Goal: Task Accomplishment & Management: Use online tool/utility

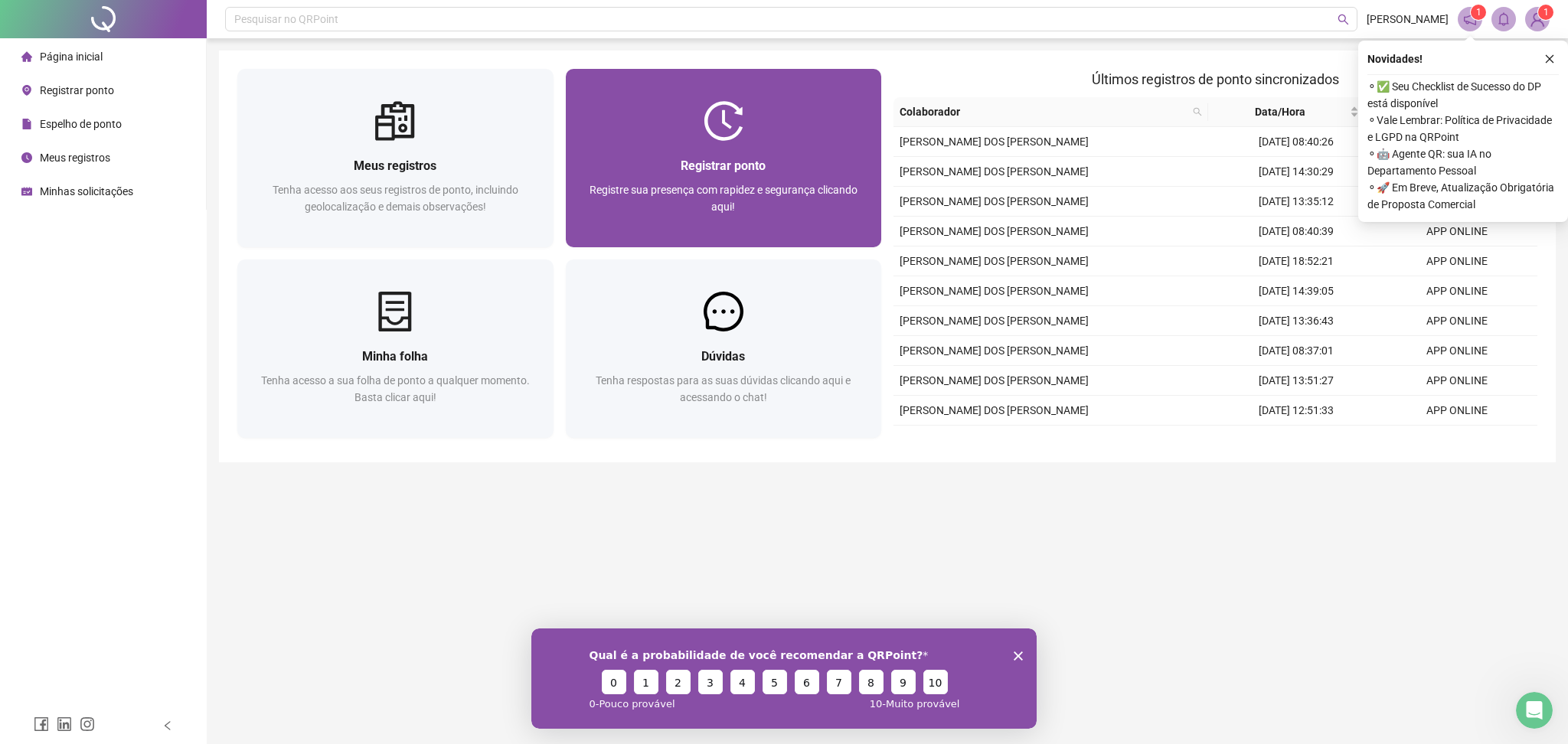
click at [668, 163] on div "Registrar ponto" at bounding box center [723, 166] width 280 height 19
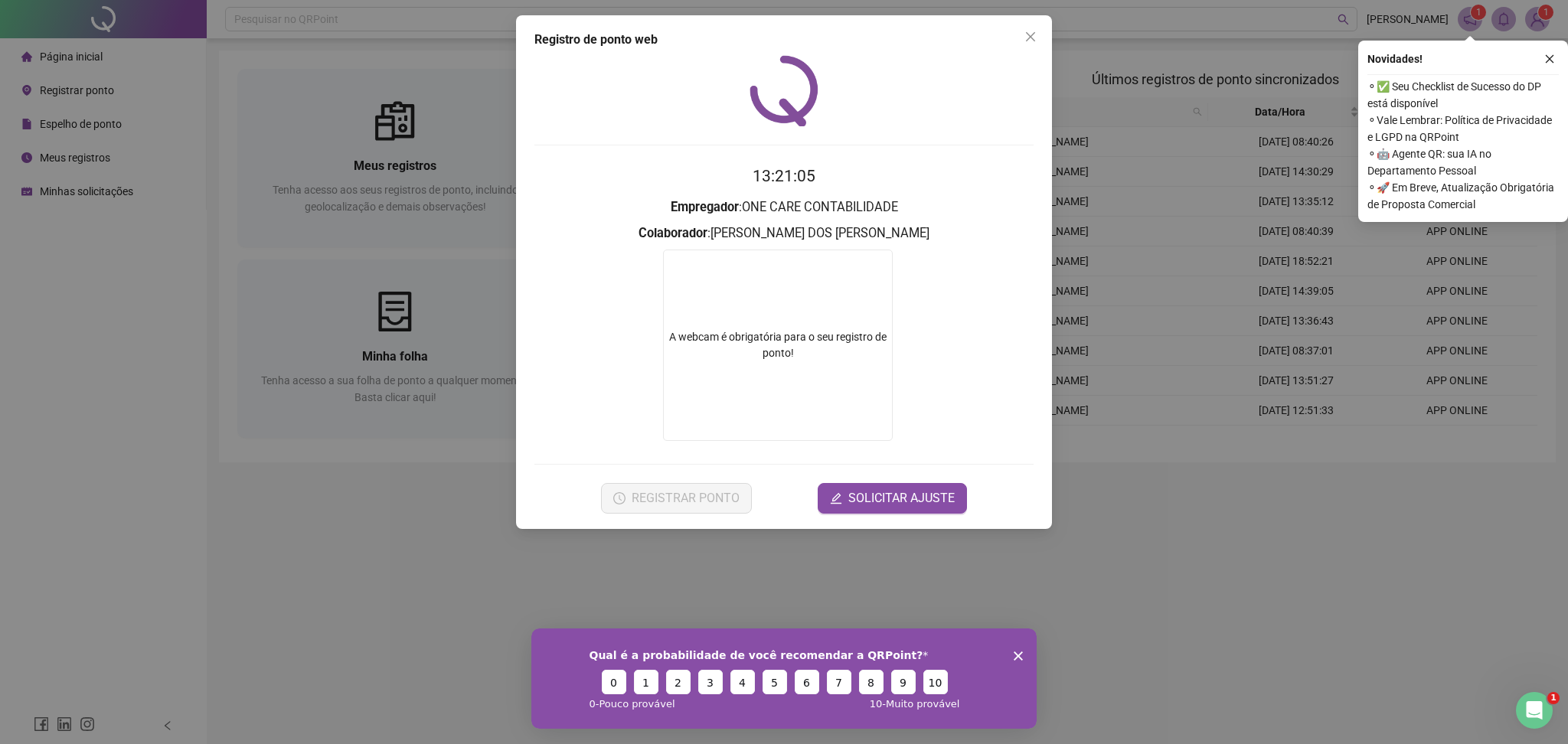
click at [1010, 655] on div "Qual é a probabilidade de você recomendar a QRPoint? 0 1 2 3 4 5 6 7 8 9 10 0 -…" at bounding box center [783, 678] width 505 height 100
click at [1015, 657] on polygon "Encerrar pesquisa" at bounding box center [1018, 655] width 9 height 9
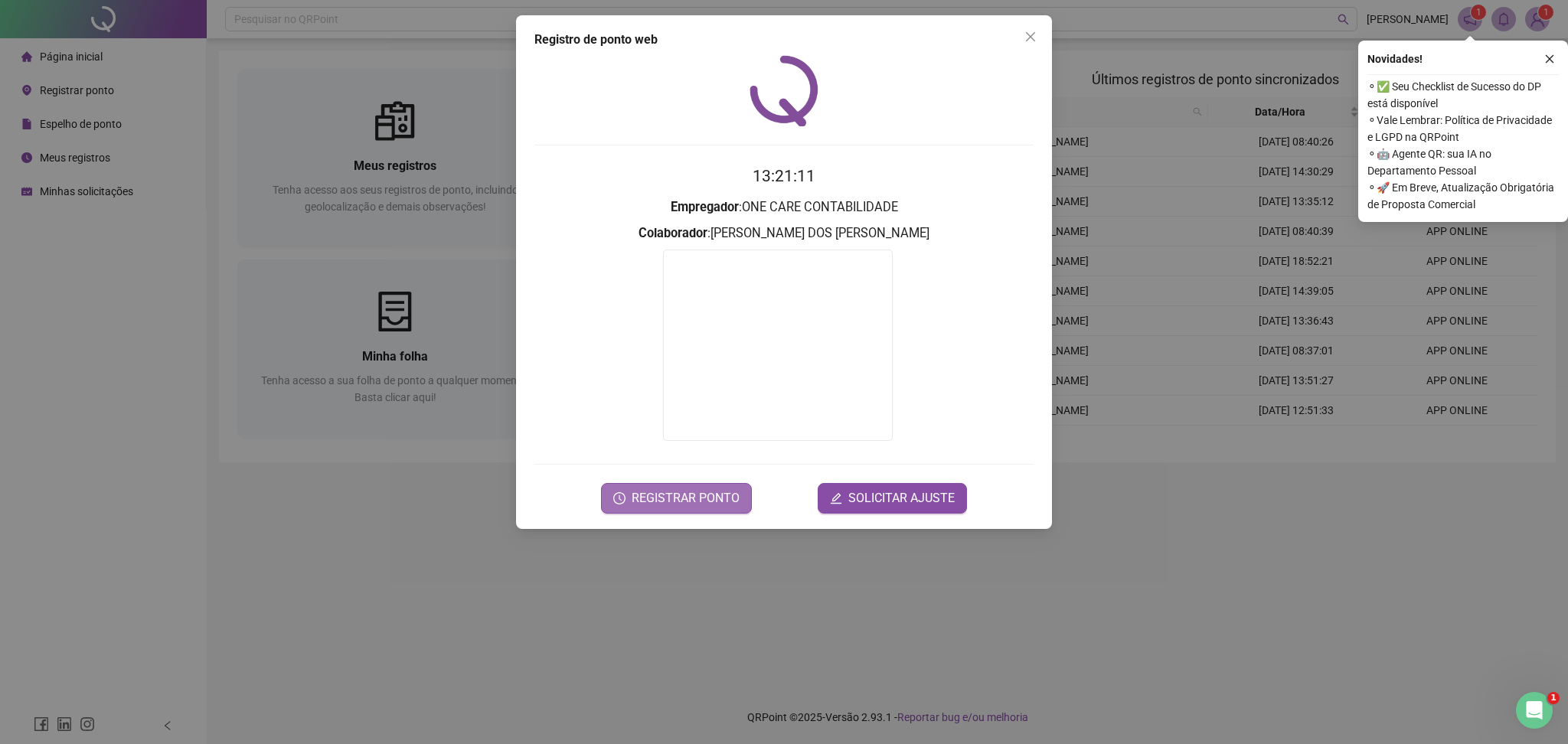
click at [692, 490] on span "REGISTRAR PONTO" at bounding box center [685, 498] width 108 height 19
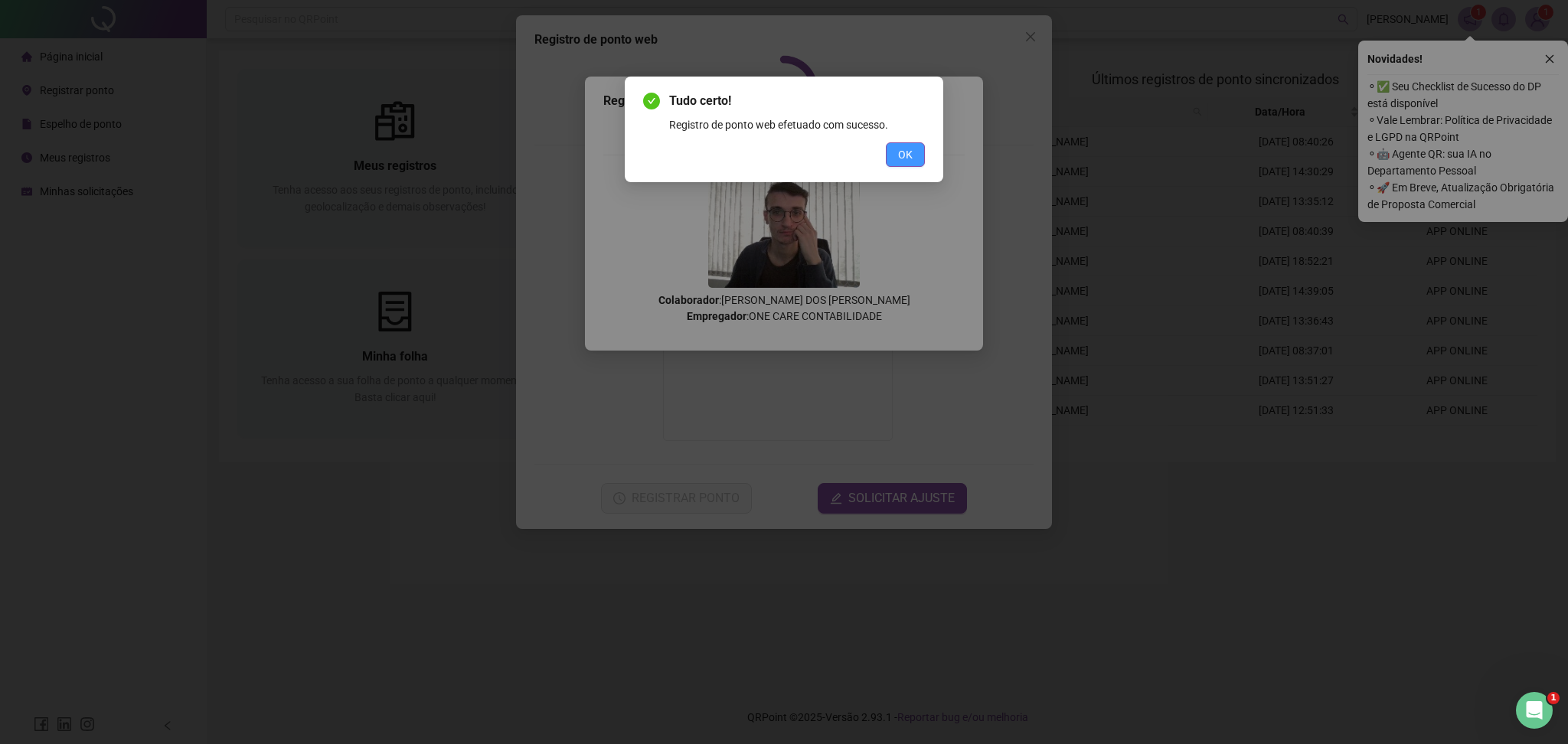
click at [898, 153] on span "OK" at bounding box center [905, 154] width 14 height 17
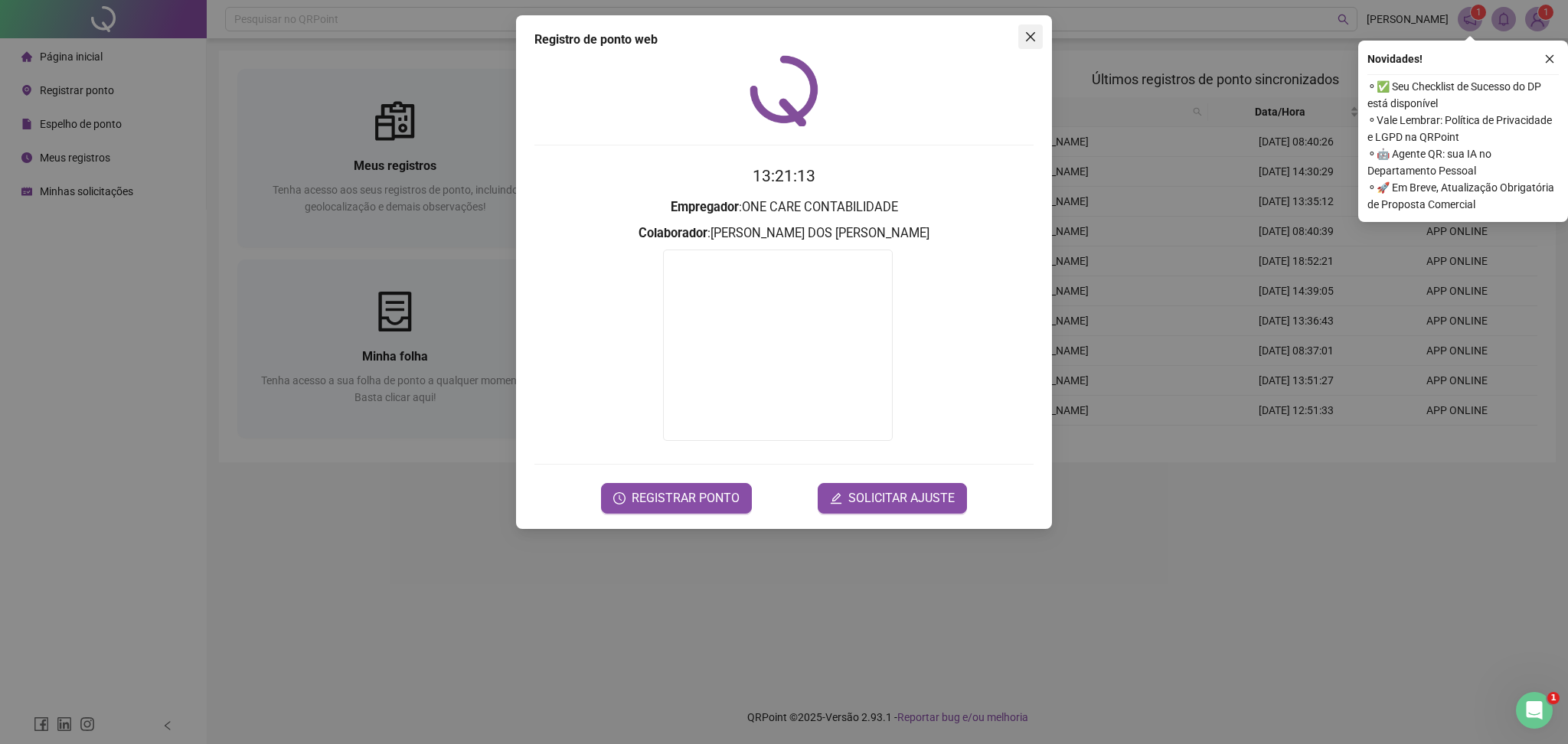
click at [1021, 40] on span "Close" at bounding box center [1031, 37] width 25 height 12
